Goal: Check status

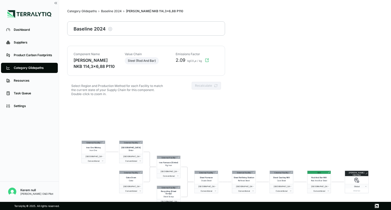
scroll to position [24, 0]
